Goal: Transaction & Acquisition: Purchase product/service

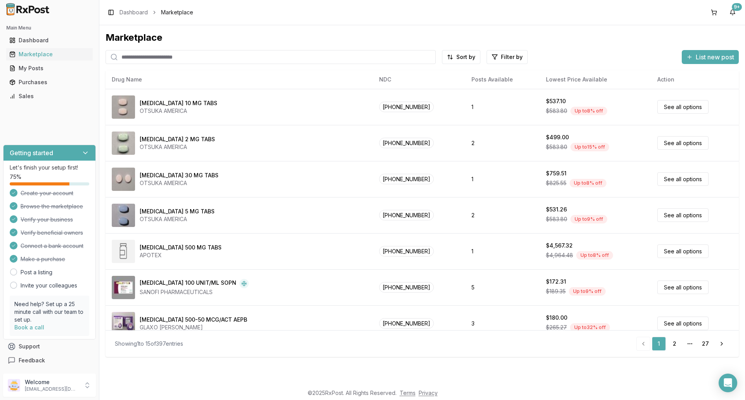
click at [147, 56] on input "search" at bounding box center [271, 57] width 330 height 14
type input "******"
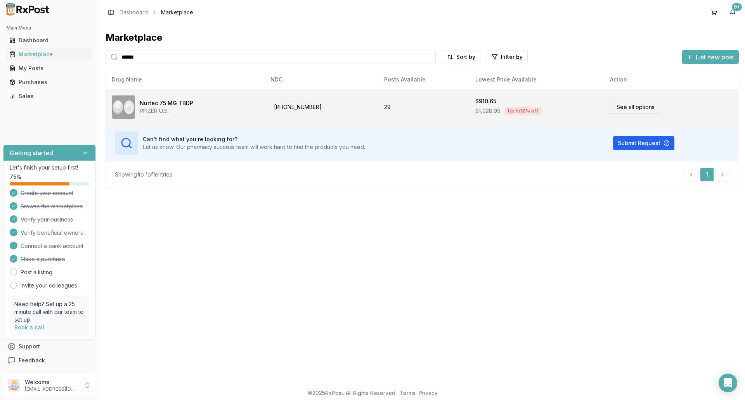
click at [445, 104] on td "29" at bounding box center [423, 107] width 91 height 36
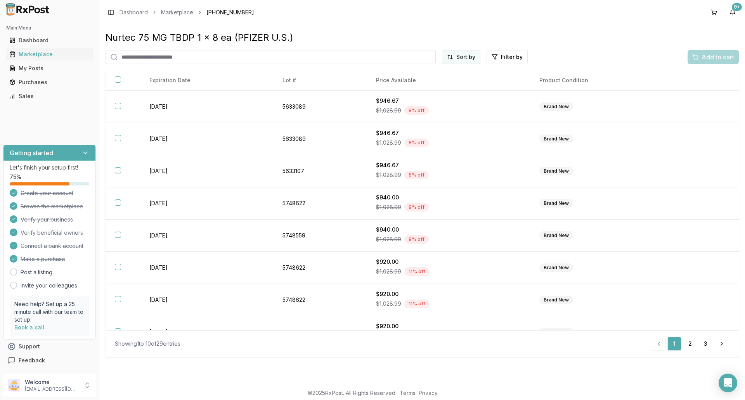
click at [463, 51] on html "Main Menu Dashboard Marketplace My Posts Purchases Sales Getting started Let's …" at bounding box center [372, 200] width 745 height 400
click at [454, 85] on div "Price (Low to High)" at bounding box center [442, 86] width 74 height 12
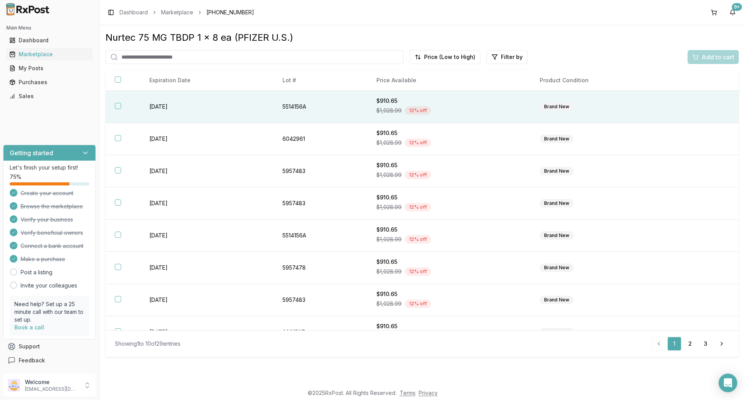
click at [224, 104] on td "[DATE]" at bounding box center [206, 107] width 133 height 32
click at [705, 58] on span "Add to cart" at bounding box center [717, 56] width 33 height 9
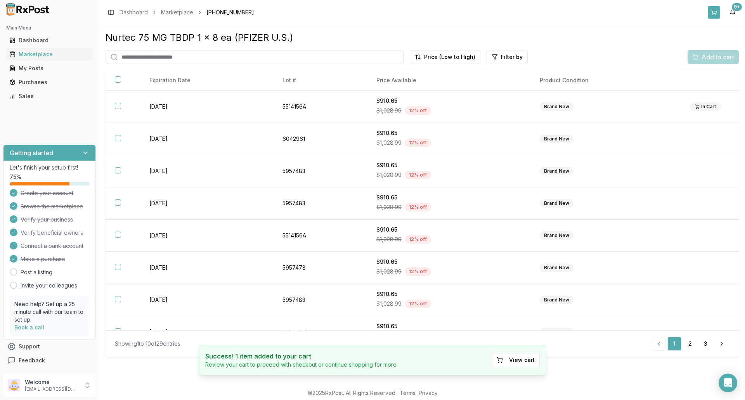
click at [712, 10] on button at bounding box center [714, 12] width 12 height 12
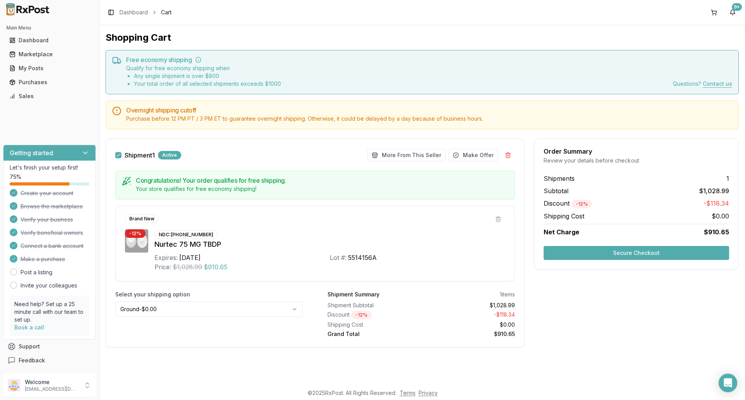
click at [621, 252] on button "Secure Checkout" at bounding box center [635, 253] width 185 height 14
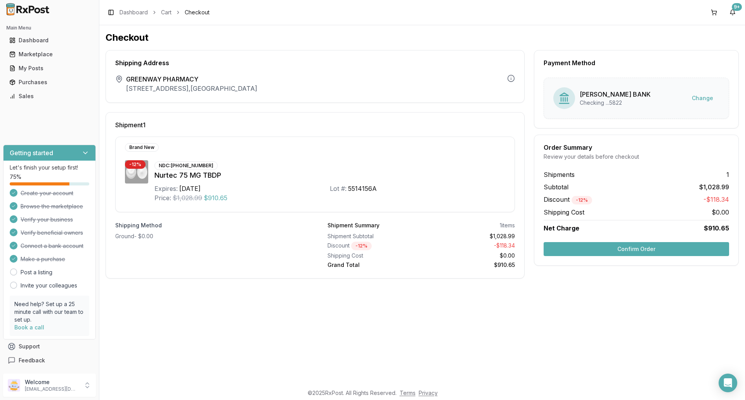
click at [639, 251] on button "Confirm Order" at bounding box center [635, 249] width 185 height 14
